Goal: Task Accomplishment & Management: Complete application form

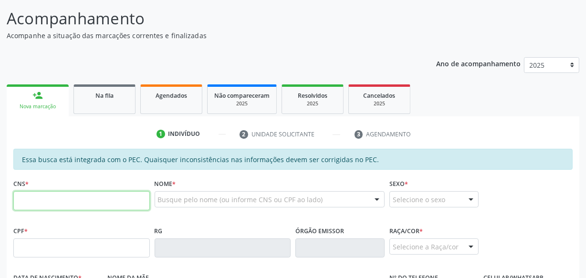
scroll to position [90, 0]
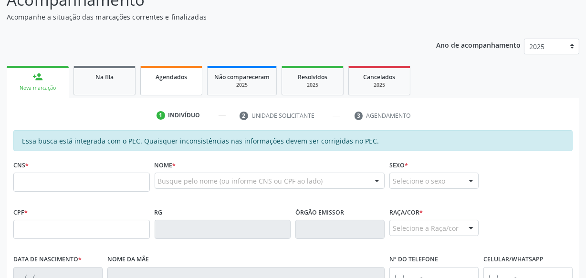
click at [166, 84] on link "Agendados" at bounding box center [171, 81] width 62 height 30
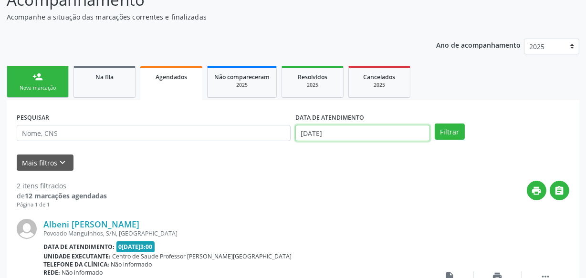
click at [362, 133] on input "[DATE]" at bounding box center [362, 133] width 135 height 16
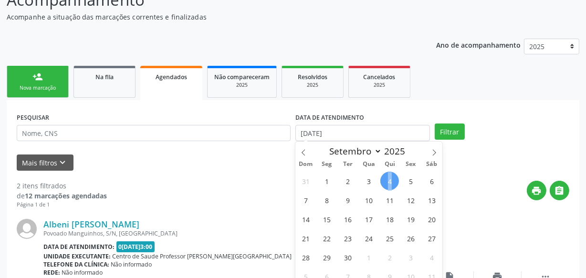
click at [390, 178] on span "4" at bounding box center [389, 181] width 19 height 19
type input "[DATE]"
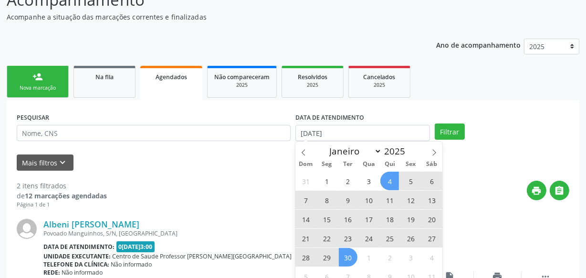
click at [346, 263] on span "30" at bounding box center [348, 257] width 19 height 19
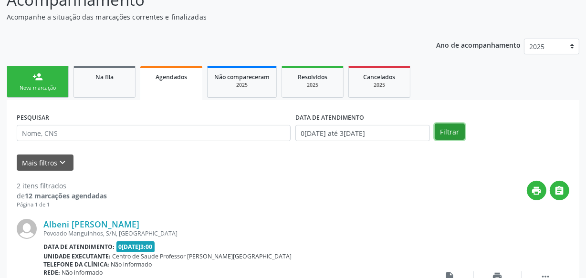
click at [445, 138] on button "Filtrar" at bounding box center [450, 132] width 30 height 16
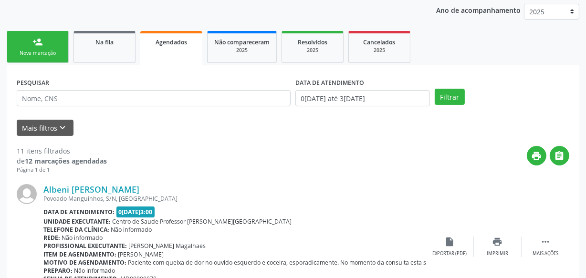
scroll to position [130, 0]
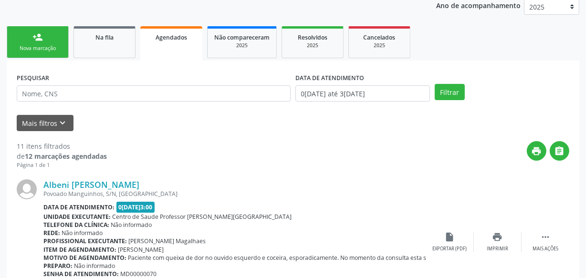
click at [61, 45] on div "Nova marcação" at bounding box center [38, 48] width 48 height 7
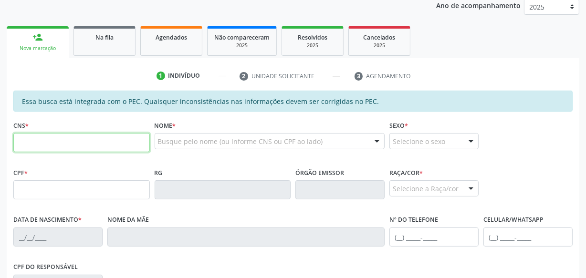
paste input "708 6060 5897 6787"
type input "708 6060 5897 6787"
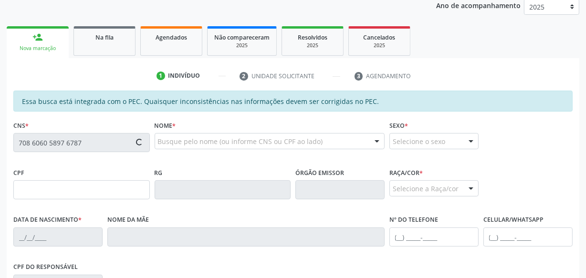
type input "171.779.134-40"
type input "0[DATE]"
type input "[PERSON_NAME]"
type input "[PHONE_NUMBER]"
type input "S/N"
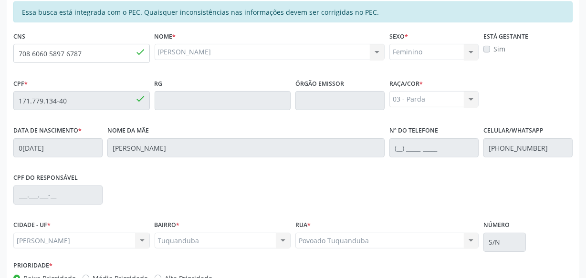
scroll to position [280, 0]
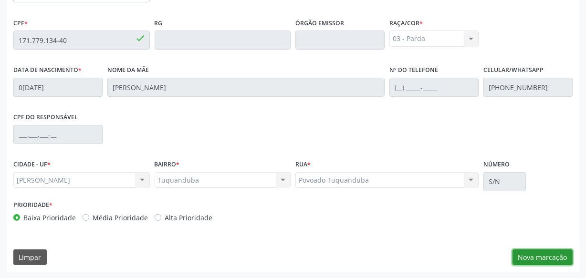
click at [534, 254] on button "Nova marcação" at bounding box center [543, 258] width 60 height 16
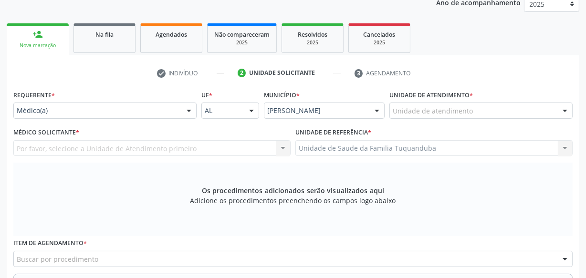
scroll to position [106, 0]
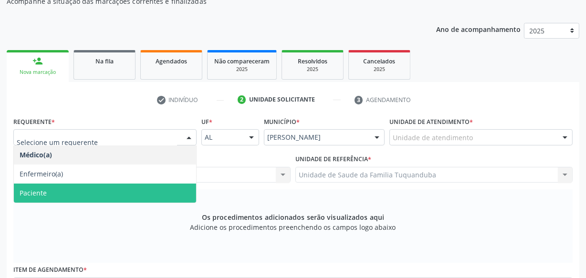
click at [114, 189] on span "Paciente" at bounding box center [105, 193] width 182 height 19
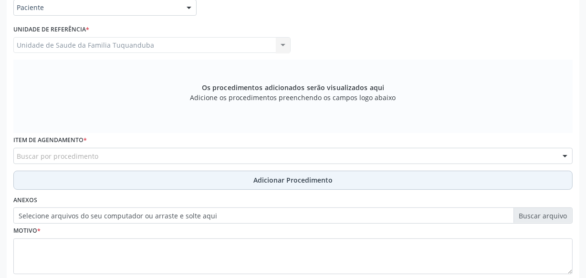
scroll to position [236, 0]
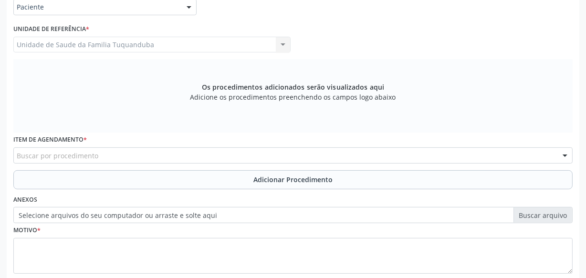
click at [148, 157] on div "Buscar por procedimento" at bounding box center [292, 155] width 559 height 16
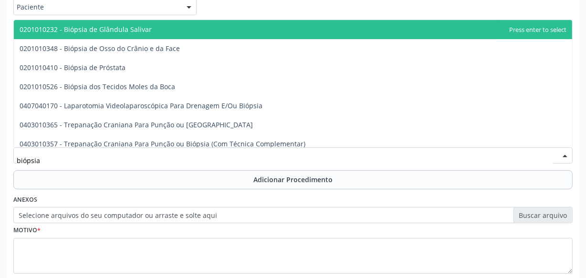
type input "biópsia d"
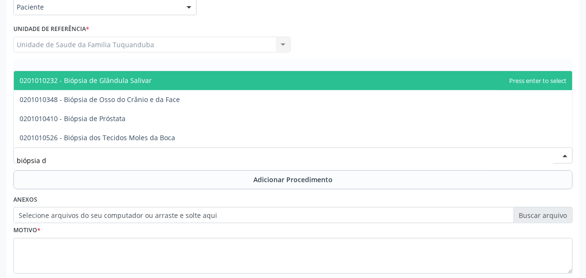
click at [34, 54] on div "Requerente * Paciente Médico(a) Enfermeiro(a) Paciente Nenhum resultado encontr…" at bounding box center [292, 135] width 559 height 303
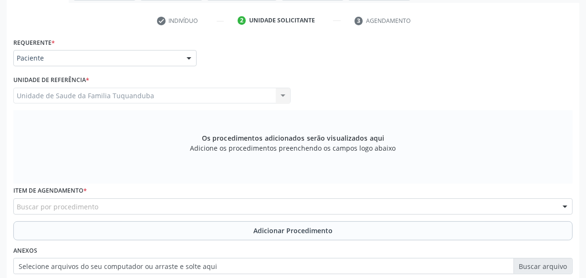
scroll to position [106, 0]
